Goal: Information Seeking & Learning: Learn about a topic

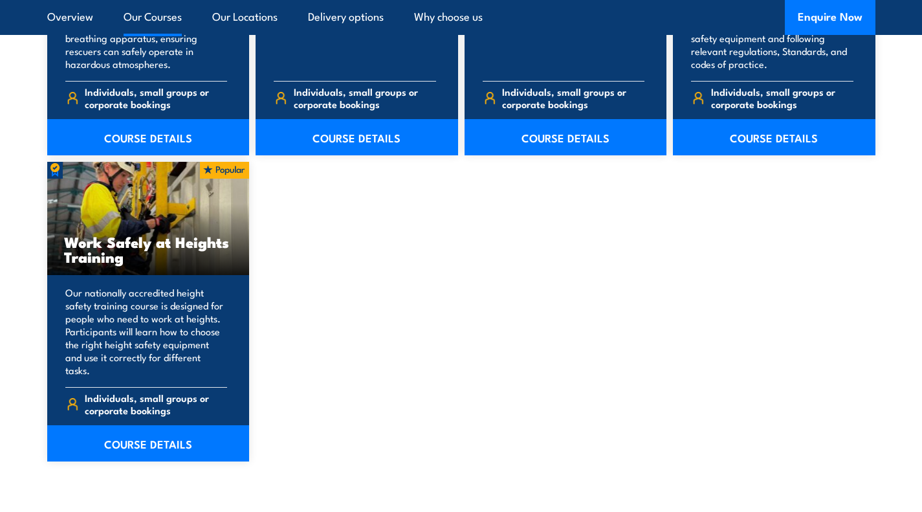
scroll to position [1617, 0]
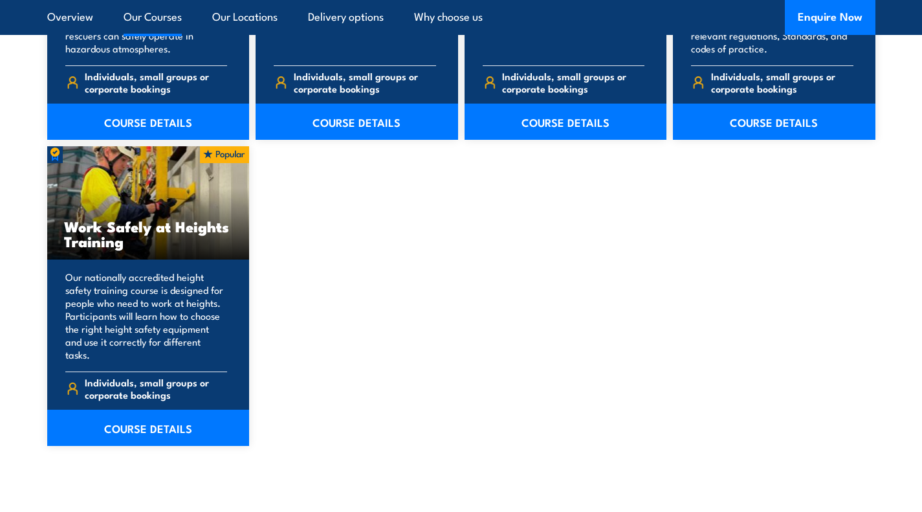
click at [159, 423] on link "COURSE DETAILS" at bounding box center [148, 428] width 202 height 36
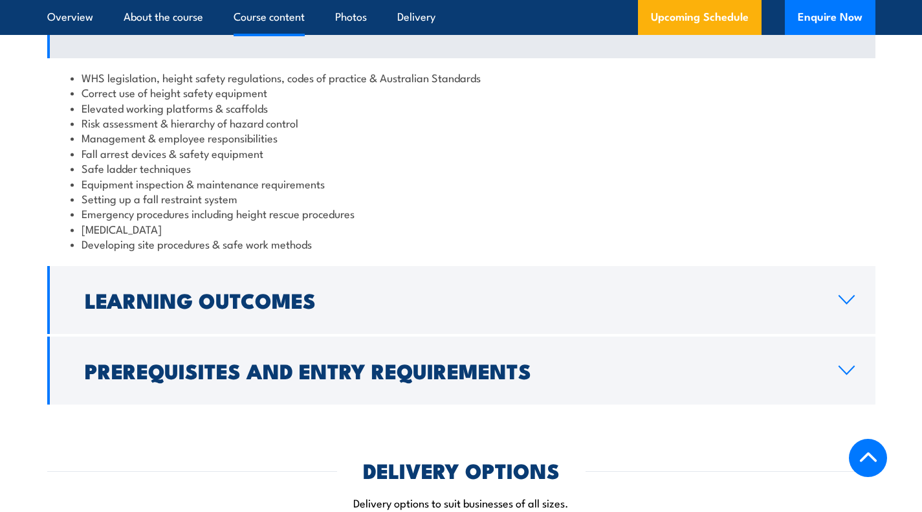
scroll to position [1229, 0]
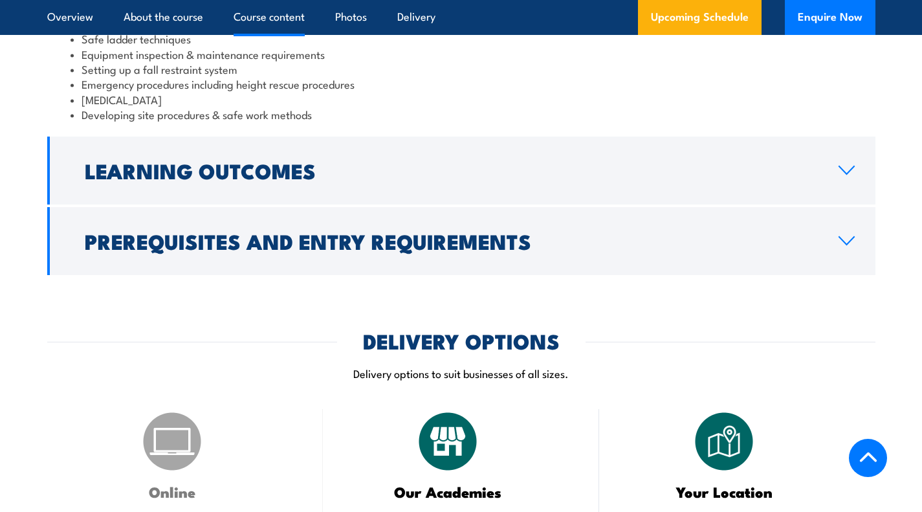
click at [279, 202] on link "Learning Outcomes" at bounding box center [461, 171] width 828 height 68
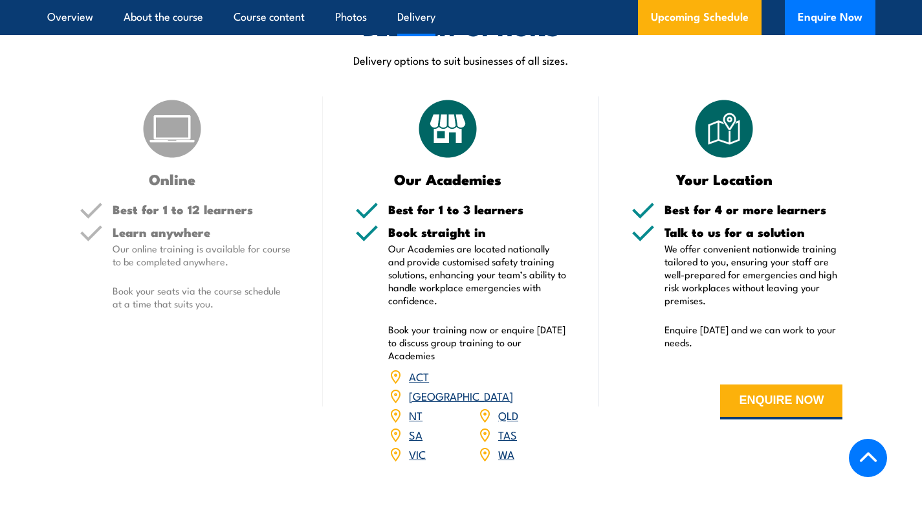
scroll to position [1431, 0]
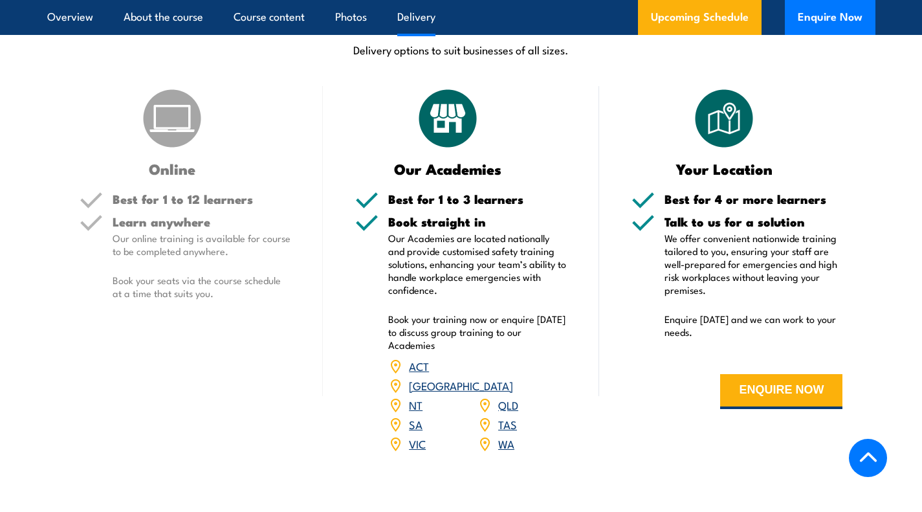
click at [503, 397] on link "QLD" at bounding box center [508, 405] width 20 height 16
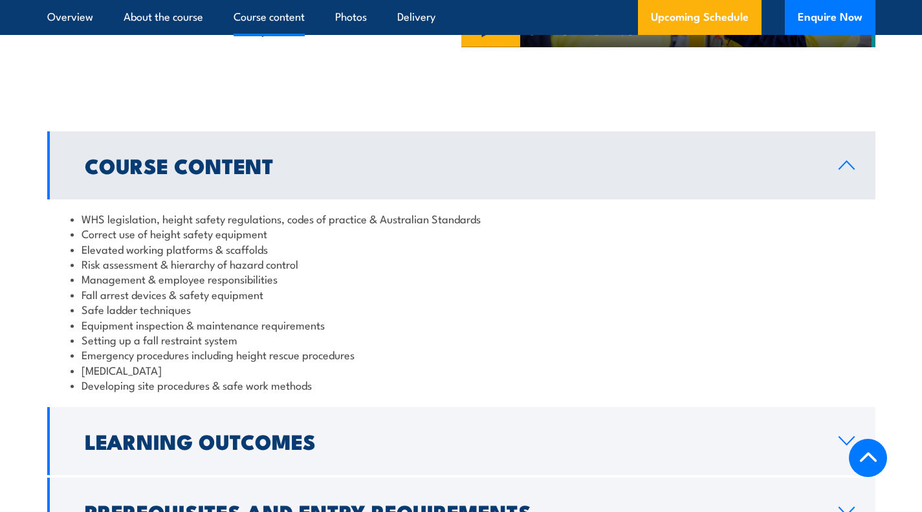
scroll to position [1153, 0]
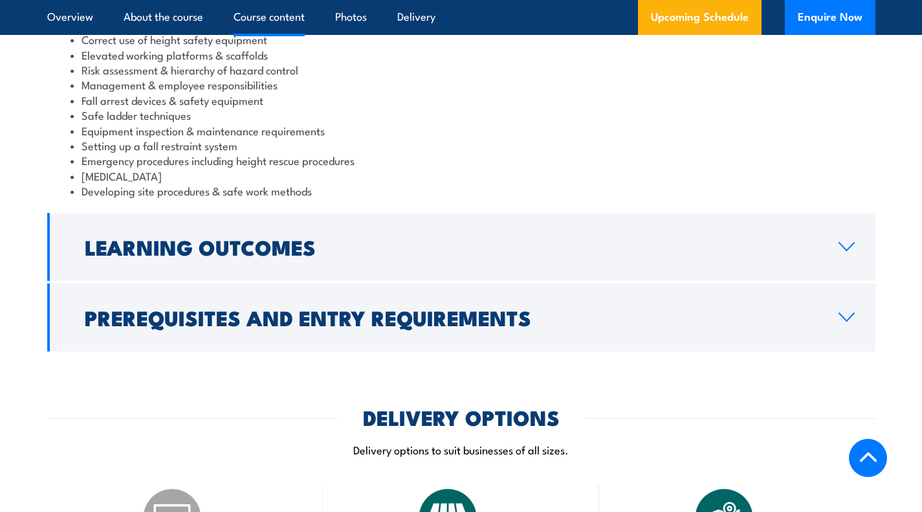
click at [326, 245] on h2 "Learning Outcomes" at bounding box center [451, 246] width 733 height 18
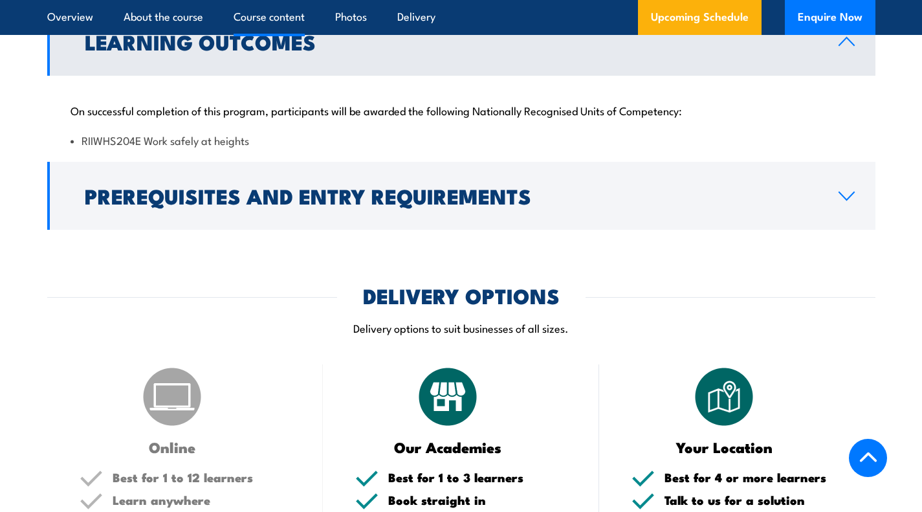
click at [527, 225] on link "Prerequisites and Entry Requirements" at bounding box center [461, 196] width 828 height 68
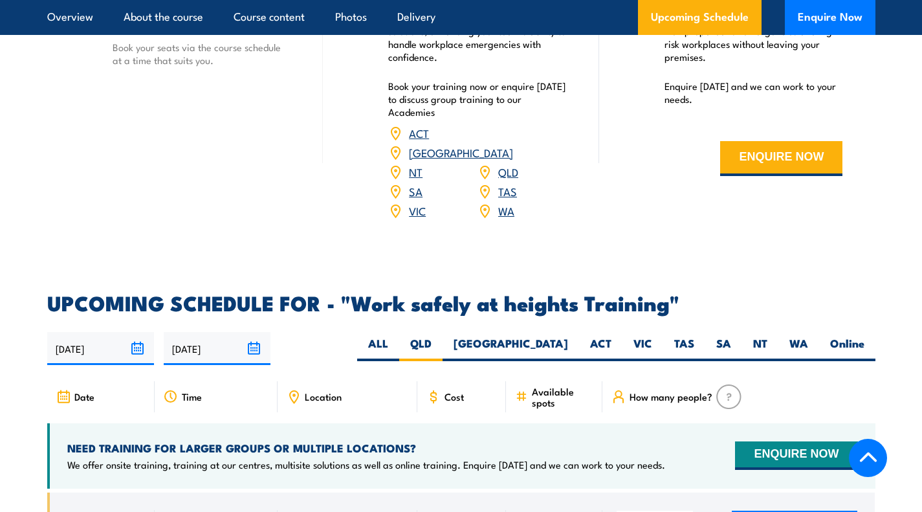
scroll to position [1864, 0]
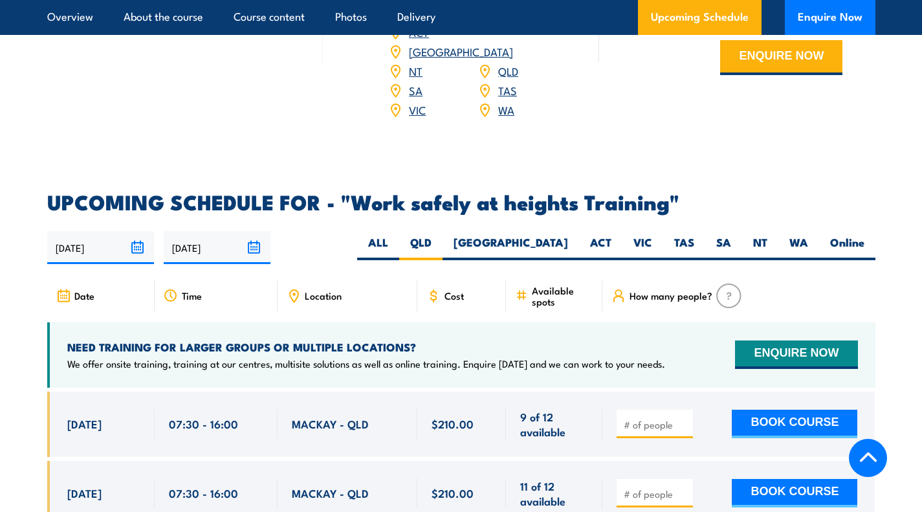
click at [455, 280] on div "Cost" at bounding box center [461, 295] width 89 height 31
click at [448, 290] on span "Cost" at bounding box center [453, 295] width 19 height 11
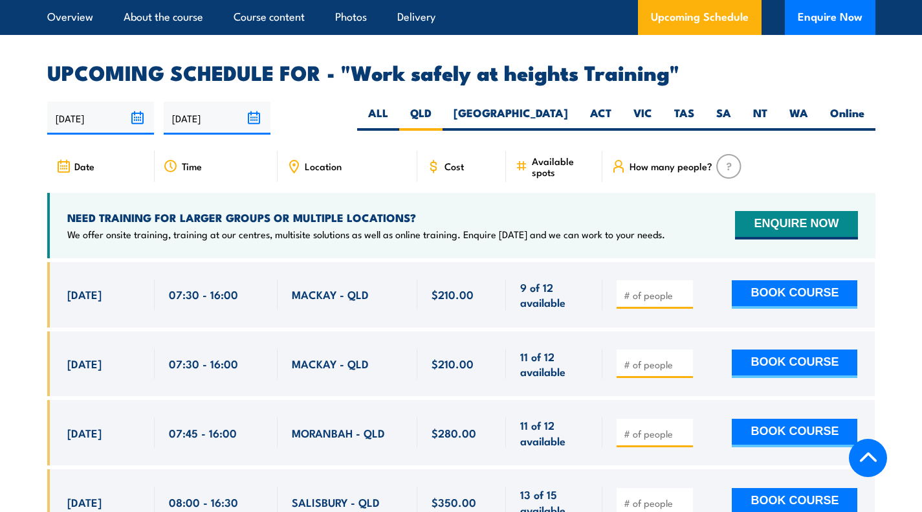
scroll to position [1929, 0]
